Goal: Task Accomplishment & Management: Use online tool/utility

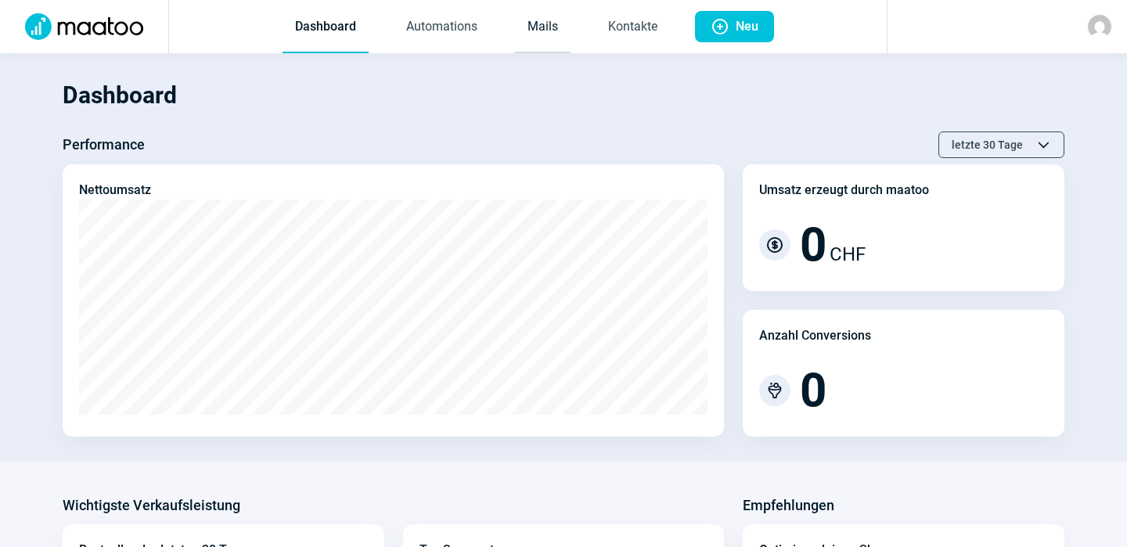
click at [549, 22] on link "Mails" at bounding box center [543, 28] width 56 height 52
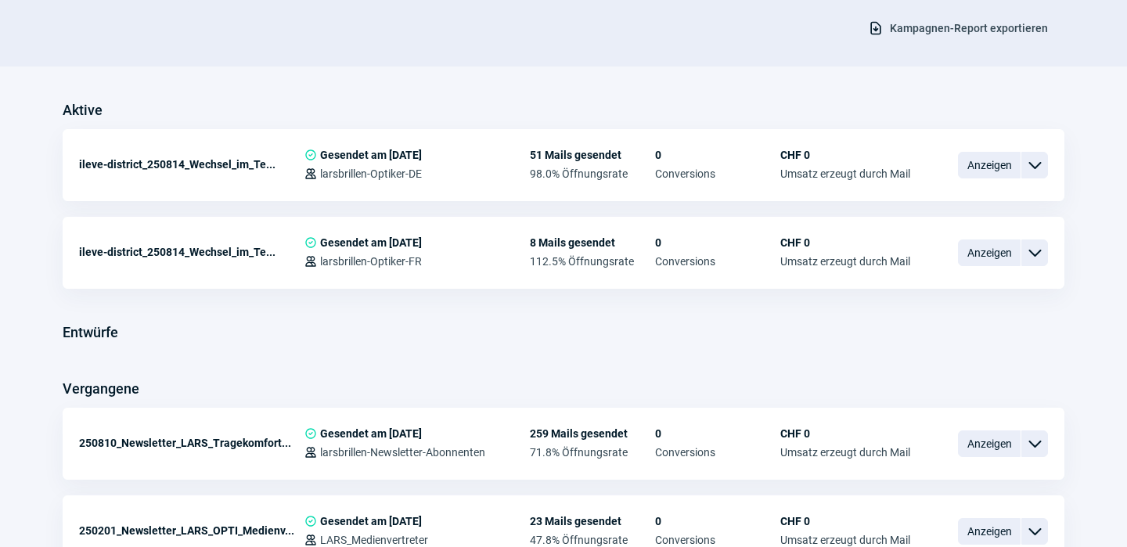
scroll to position [329, 0]
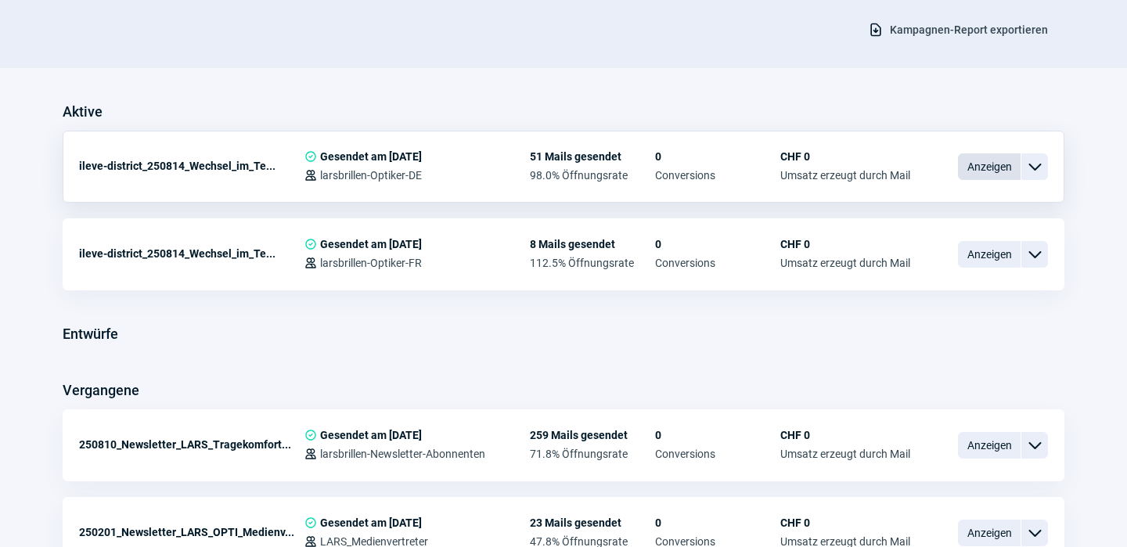
click at [996, 169] on span "Anzeigen" at bounding box center [989, 166] width 63 height 27
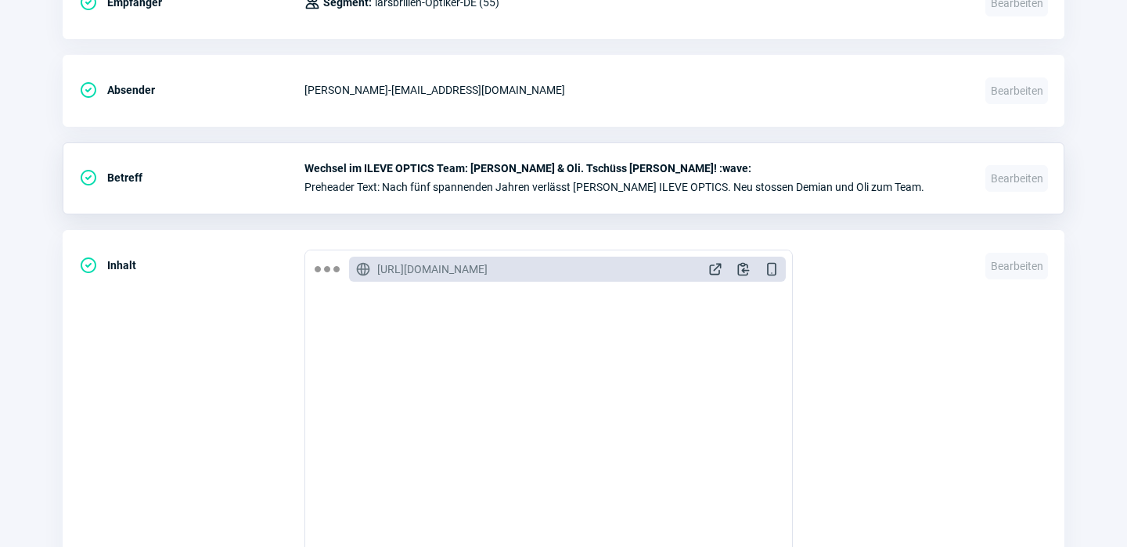
scroll to position [558, 0]
